Goal: Task Accomplishment & Management: Complete application form

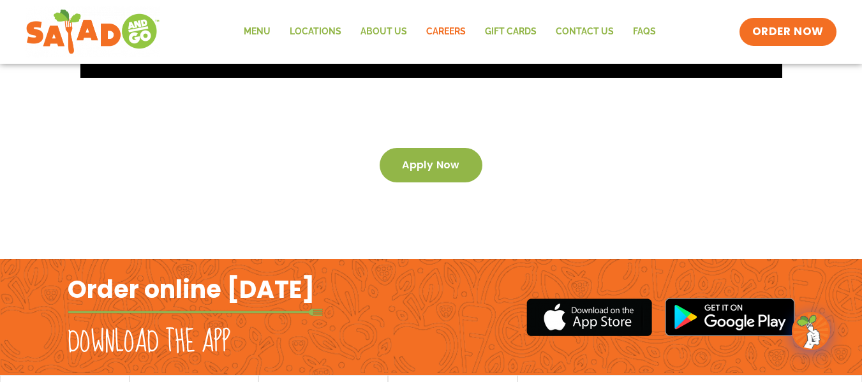
click at [729, 207] on div "Apply now" at bounding box center [431, 178] width 727 height 162
click at [456, 161] on span "Apply now" at bounding box center [431, 165] width 58 height 9
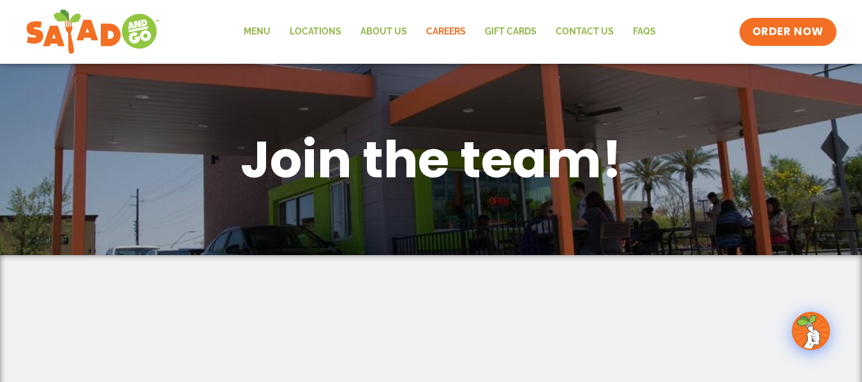
click at [635, 196] on div "Join the team!" at bounding box center [431, 159] width 715 height 117
click at [570, 166] on h1 "Join the team!" at bounding box center [432, 159] width 664 height 66
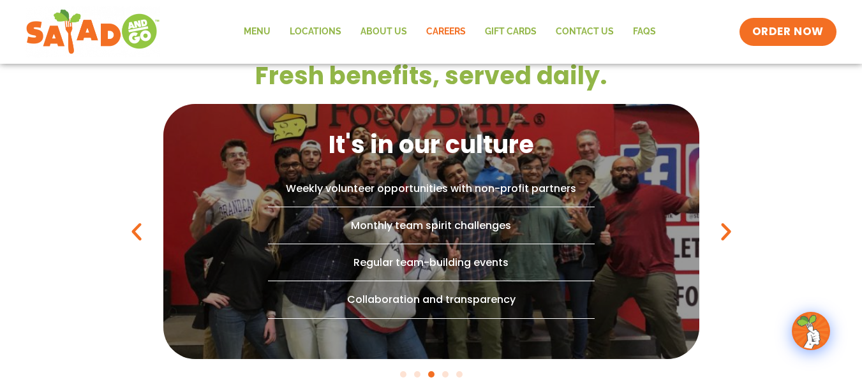
scroll to position [891, 0]
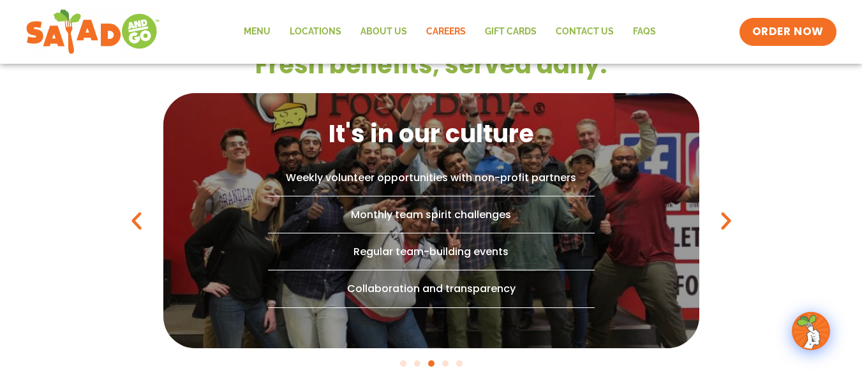
click at [744, 255] on div "Fresh benefits, served daily. Extra perks Free food! Grease-free workplace with…" at bounding box center [431, 208] width 862 height 369
click at [732, 251] on div "Fresh benefits, served daily. Extra perks Free food! Grease-free workplace with…" at bounding box center [431, 208] width 862 height 369
click at [138, 223] on icon "Previous slide" at bounding box center [136, 220] width 23 height 23
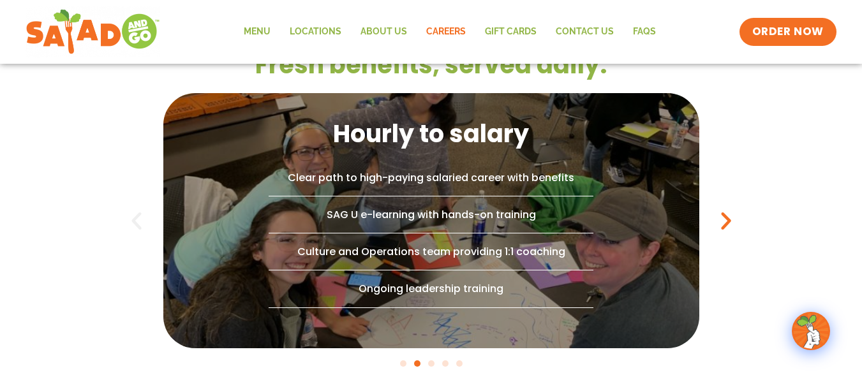
click at [138, 223] on icon "Previous slide" at bounding box center [136, 220] width 23 height 23
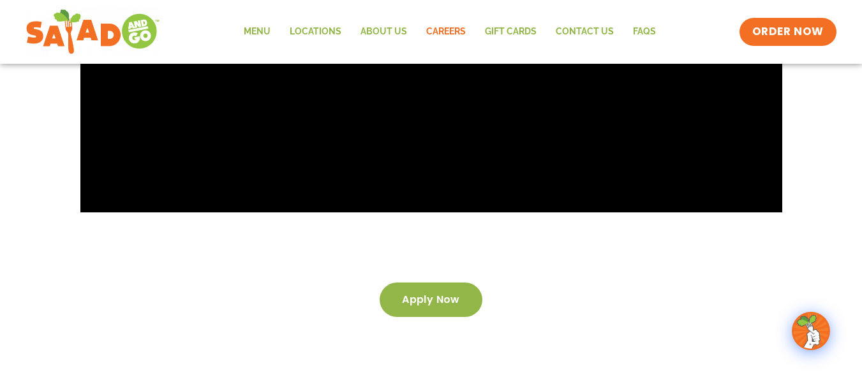
scroll to position [2068, 0]
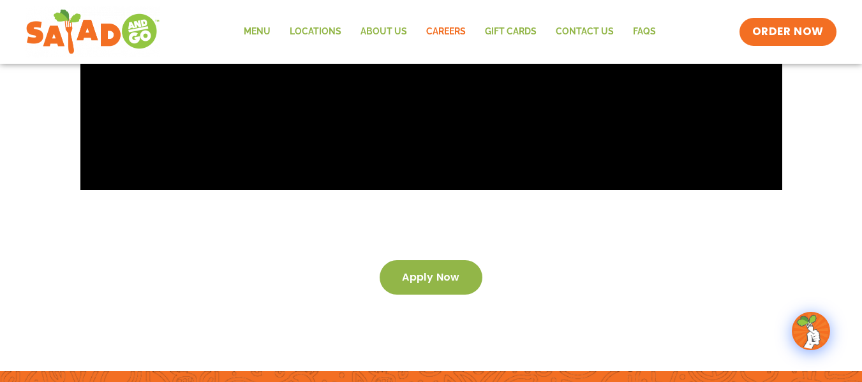
click at [397, 260] on link "Apply now" at bounding box center [431, 277] width 103 height 34
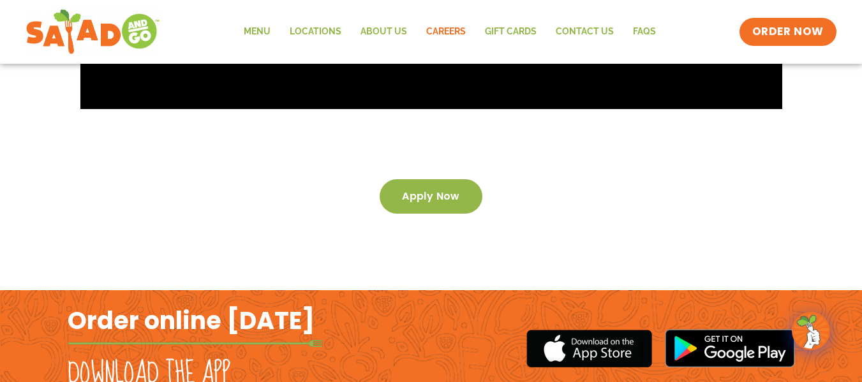
scroll to position [2211, 0]
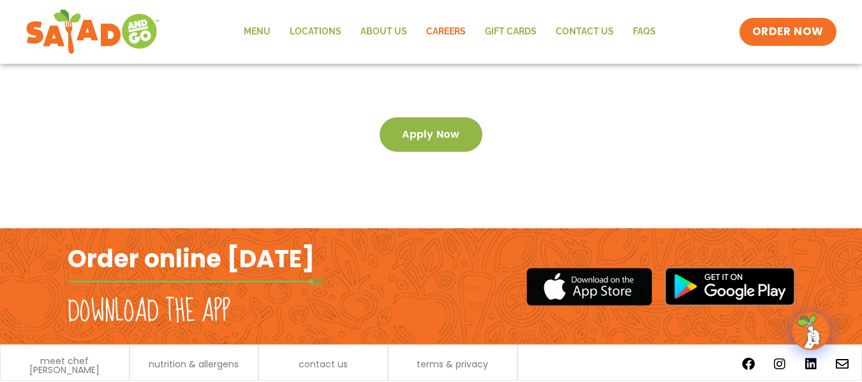
click at [421, 130] on span "Apply now" at bounding box center [431, 134] width 58 height 9
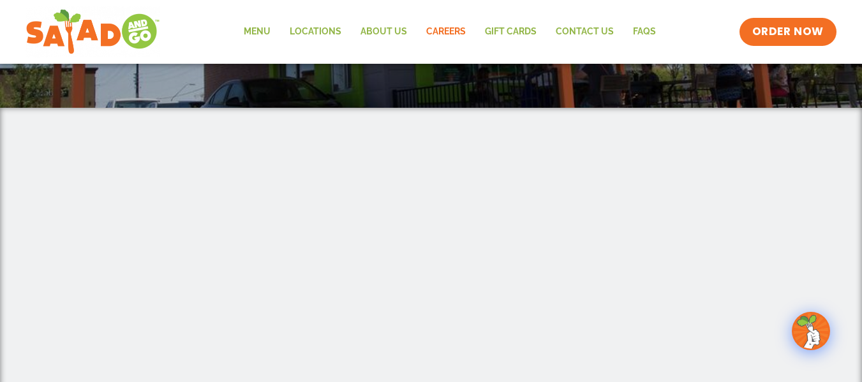
scroll to position [0, 0]
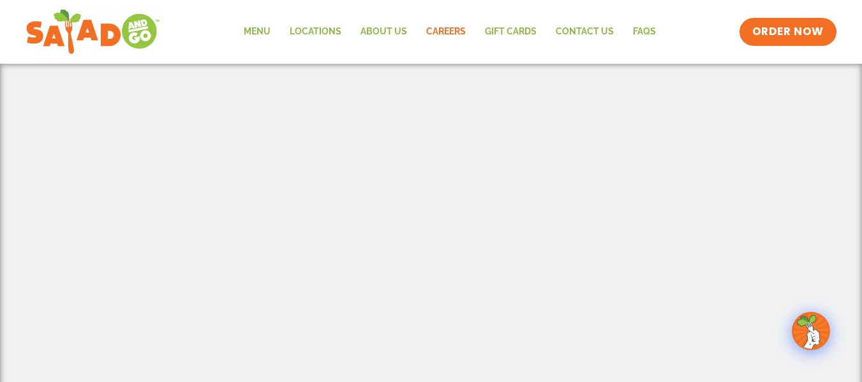
scroll to position [335, 0]
